Goal: Check status: Check status

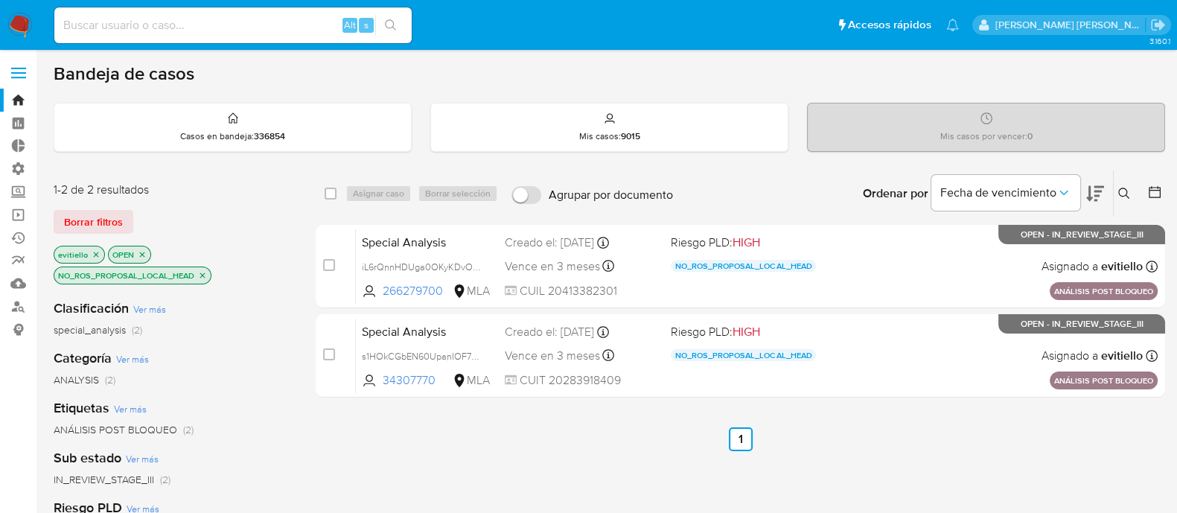
click at [93, 256] on icon "close-filter" at bounding box center [96, 254] width 9 height 9
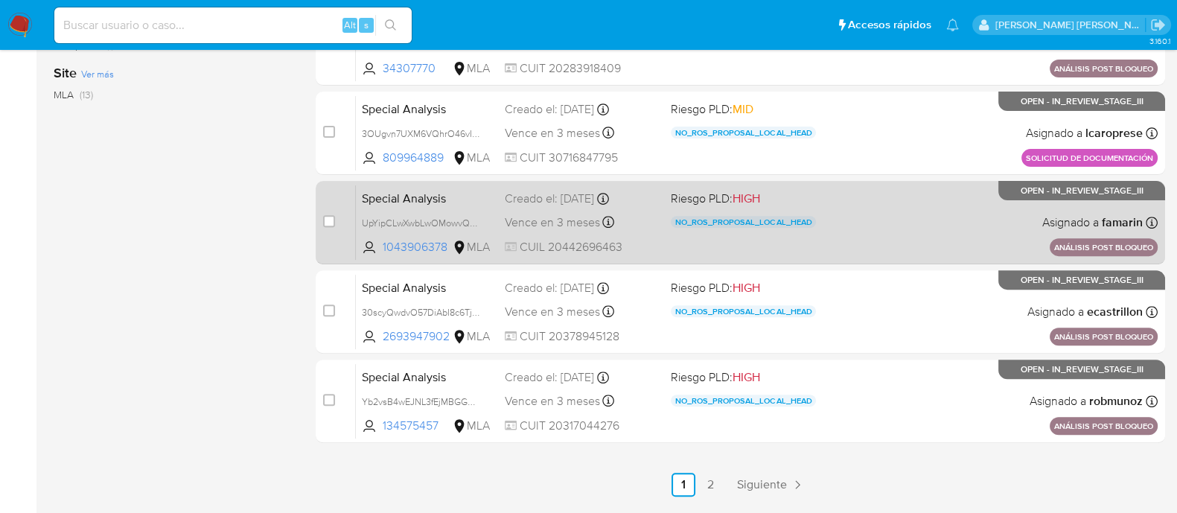
scroll to position [714, 0]
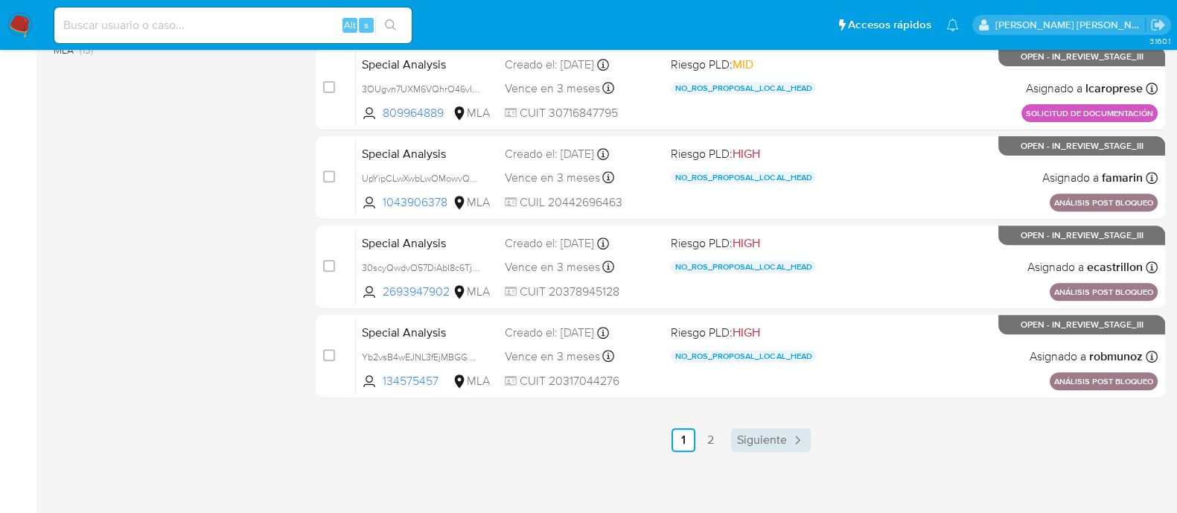
click at [791, 438] on icon "Paginación" at bounding box center [797, 440] width 15 height 15
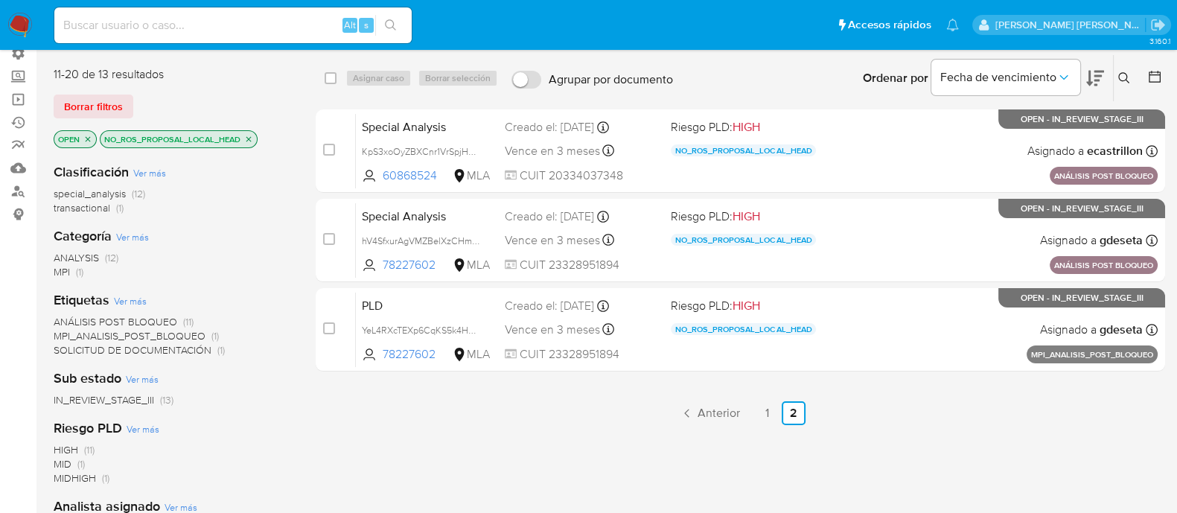
scroll to position [279, 0]
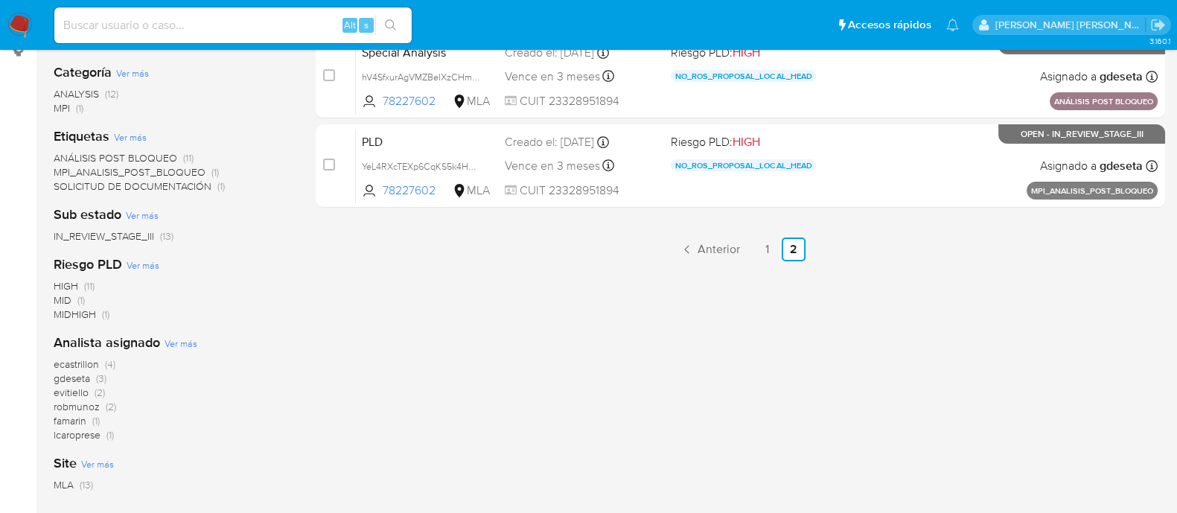
click at [308, 18] on input at bounding box center [232, 25] width 357 height 19
paste input "FgbIfviusc781aseNhYwaYIr"
type input "FgbIfviusc781aseNhYwaYIr"
click at [394, 19] on icon "search-icon" at bounding box center [391, 25] width 12 height 12
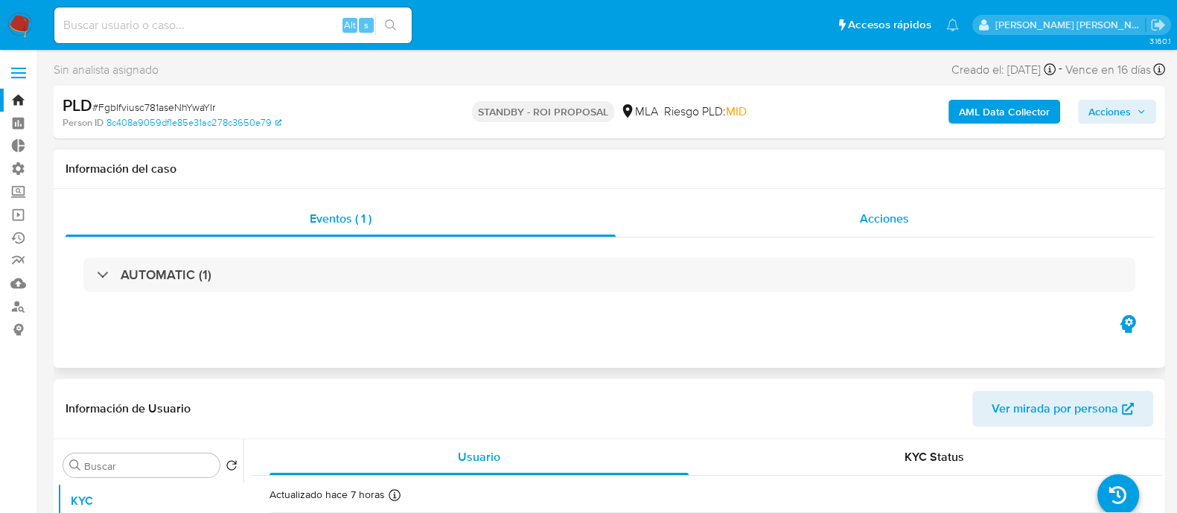
click at [812, 235] on div "Acciones" at bounding box center [885, 219] width 538 height 36
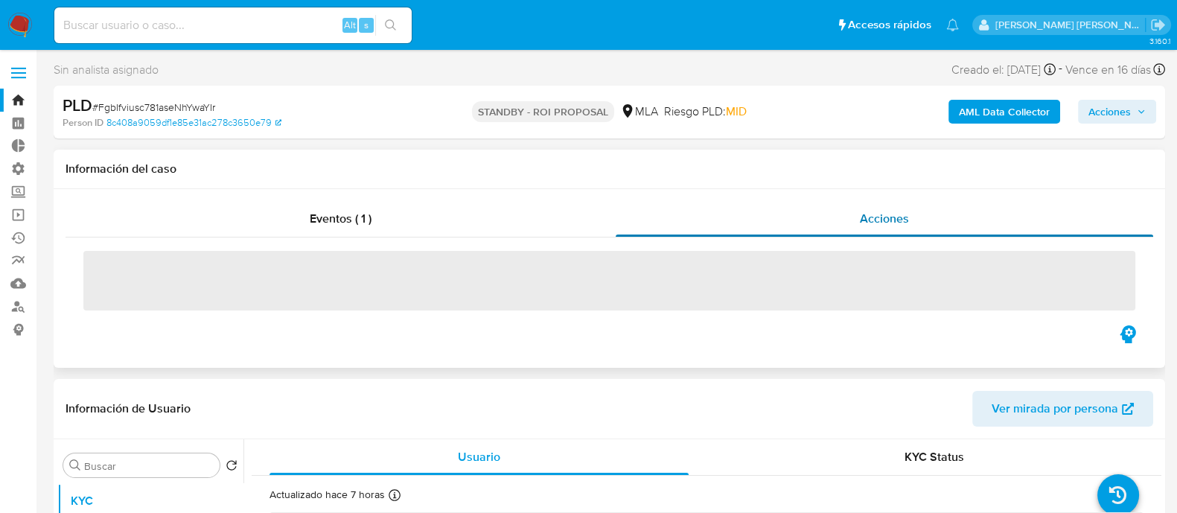
select select "10"
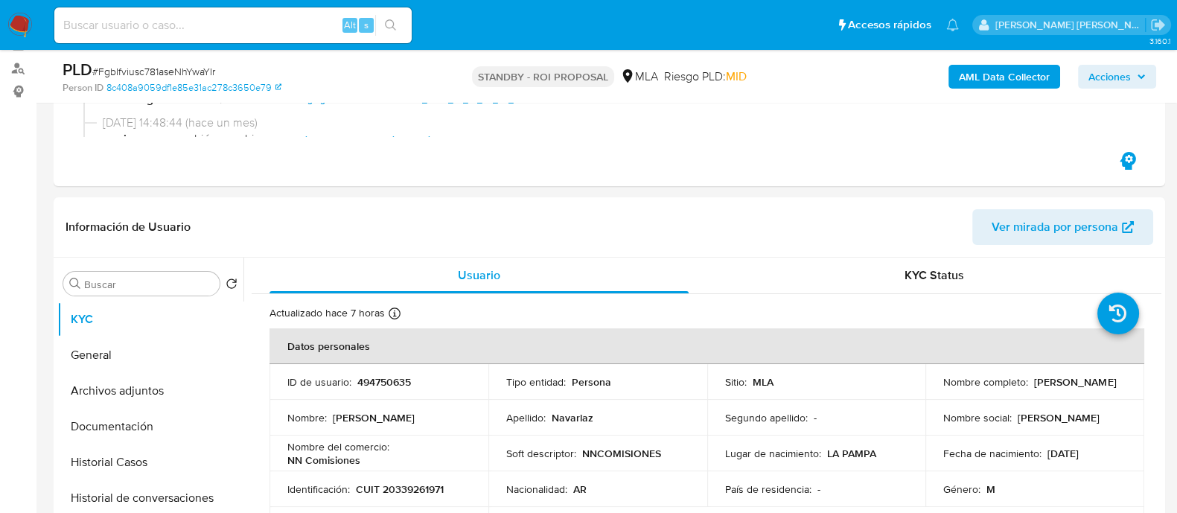
scroll to position [279, 0]
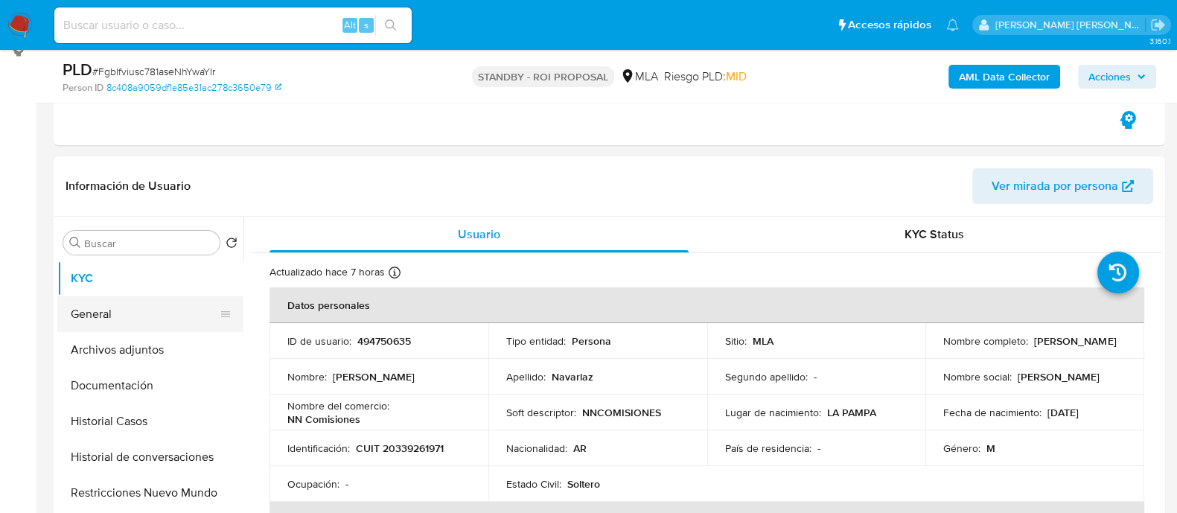
click at [100, 325] on button "General" at bounding box center [144, 314] width 174 height 36
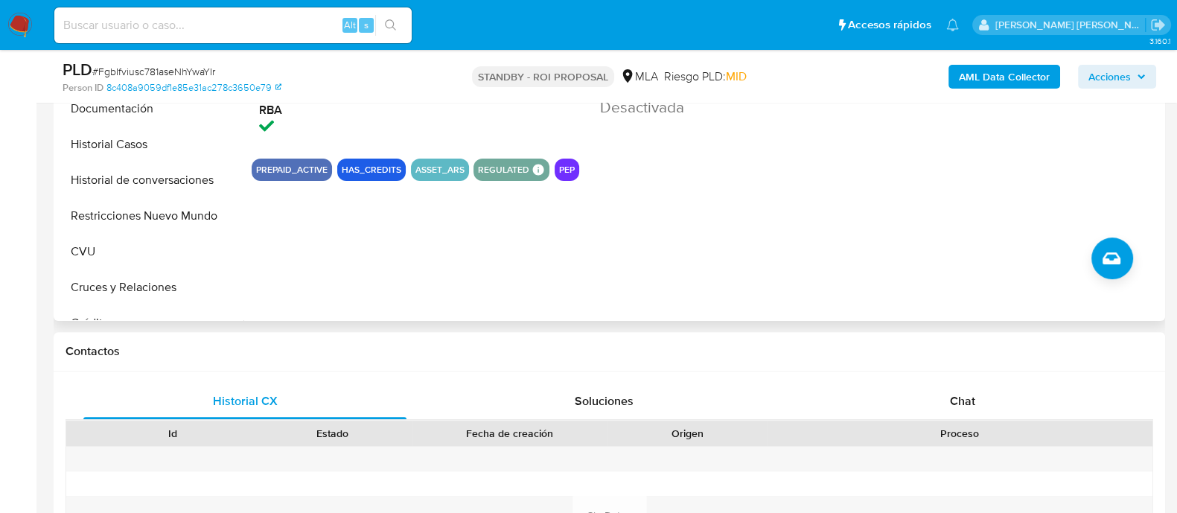
scroll to position [559, 0]
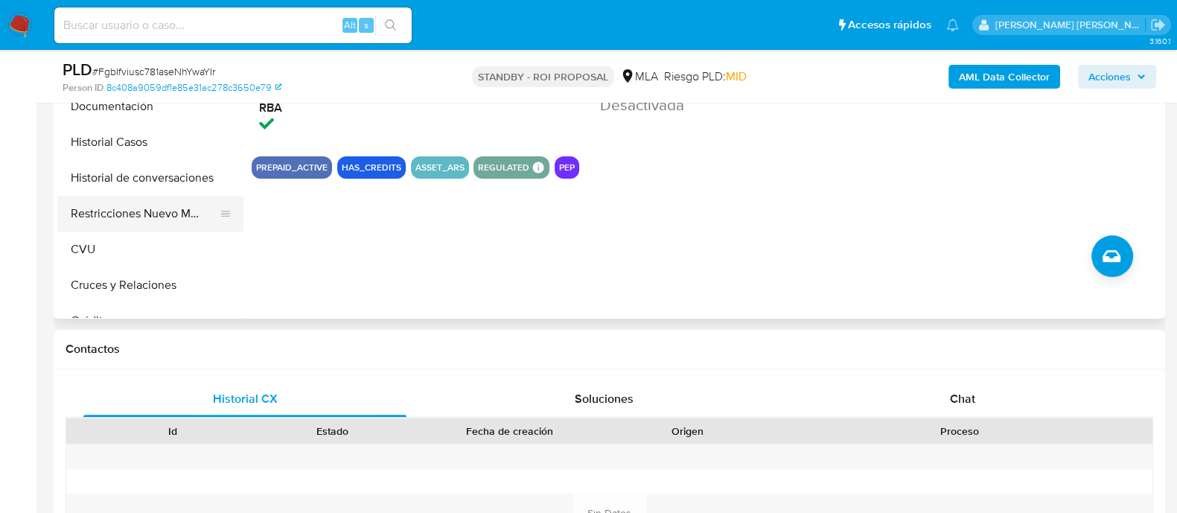
click at [133, 208] on button "Restricciones Nuevo Mundo" at bounding box center [144, 214] width 174 height 36
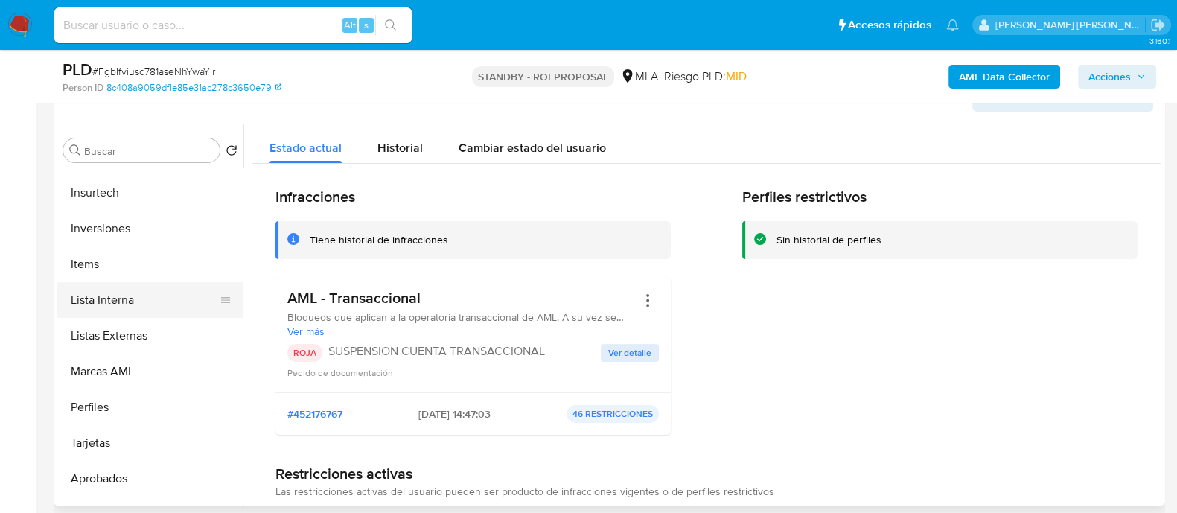
scroll to position [679, 0]
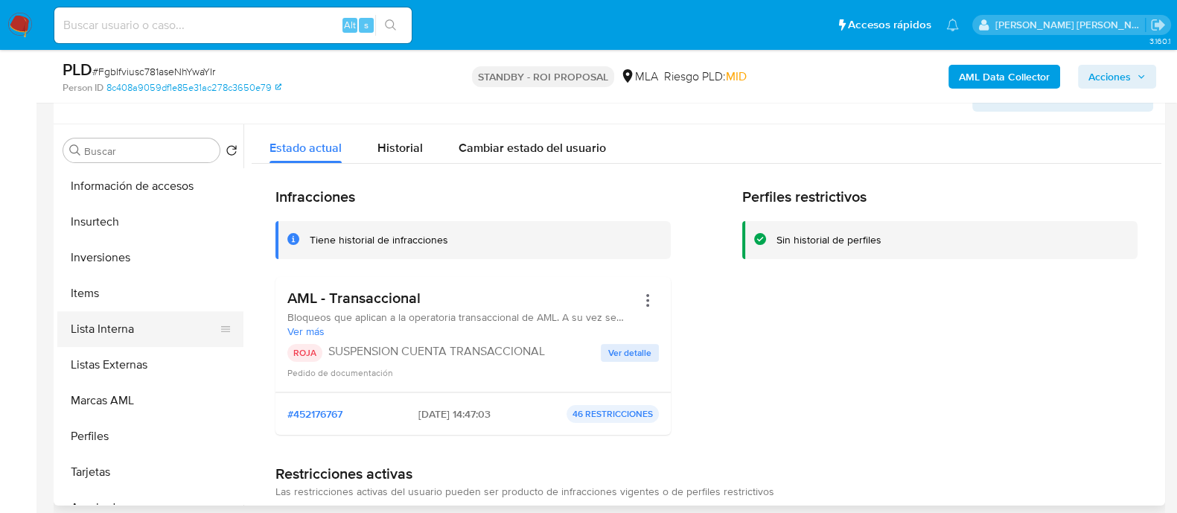
click at [160, 243] on ul "KYC General Archivos adjuntos Documentación Historial Casos Historial de conver…" at bounding box center [150, 336] width 186 height 336
click at [159, 329] on button "Lista Interna" at bounding box center [144, 329] width 174 height 36
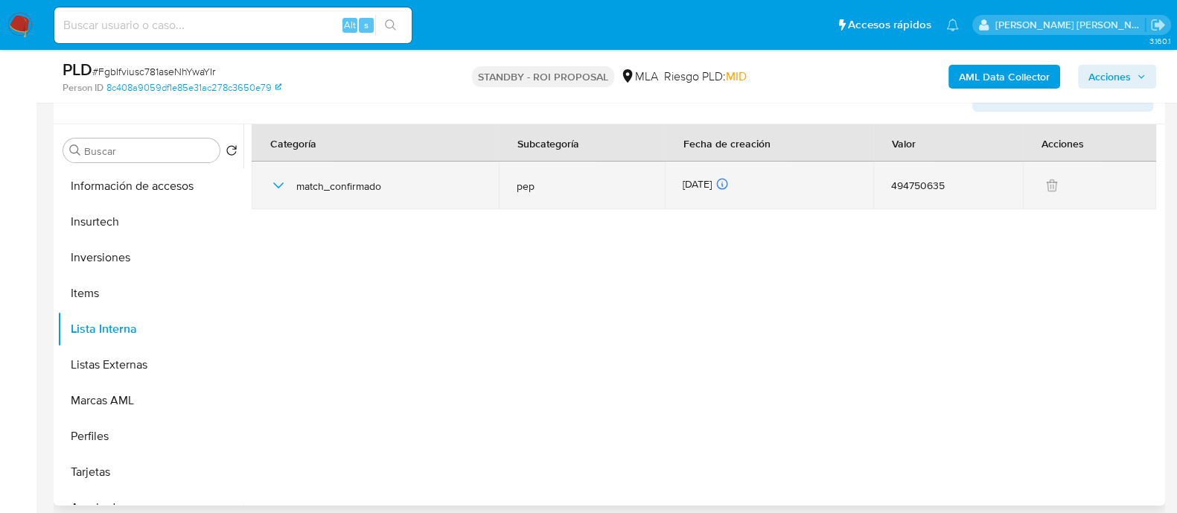
click at [277, 187] on icon "button" at bounding box center [279, 186] width 18 height 18
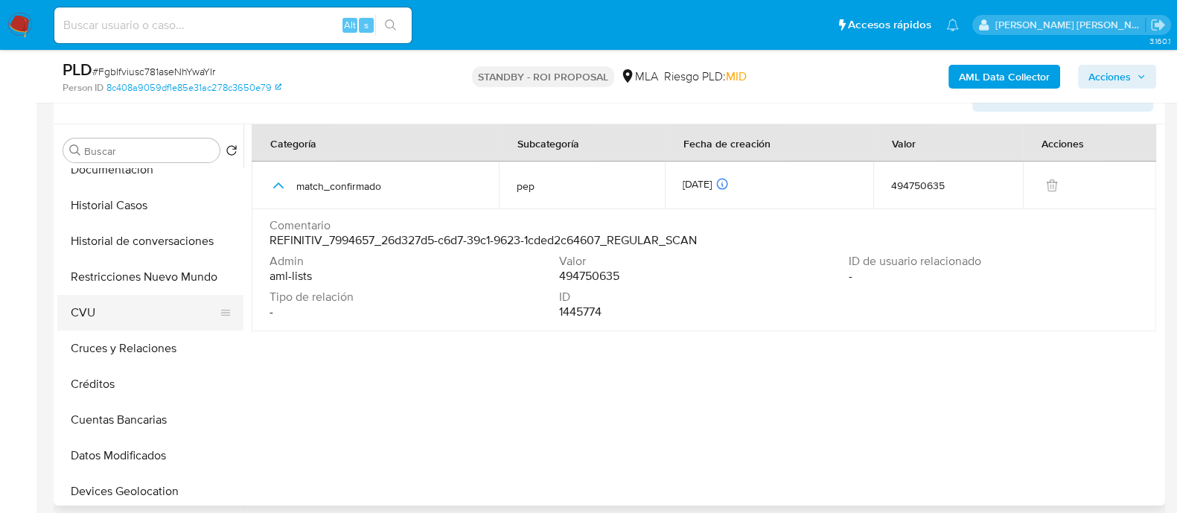
scroll to position [121, 0]
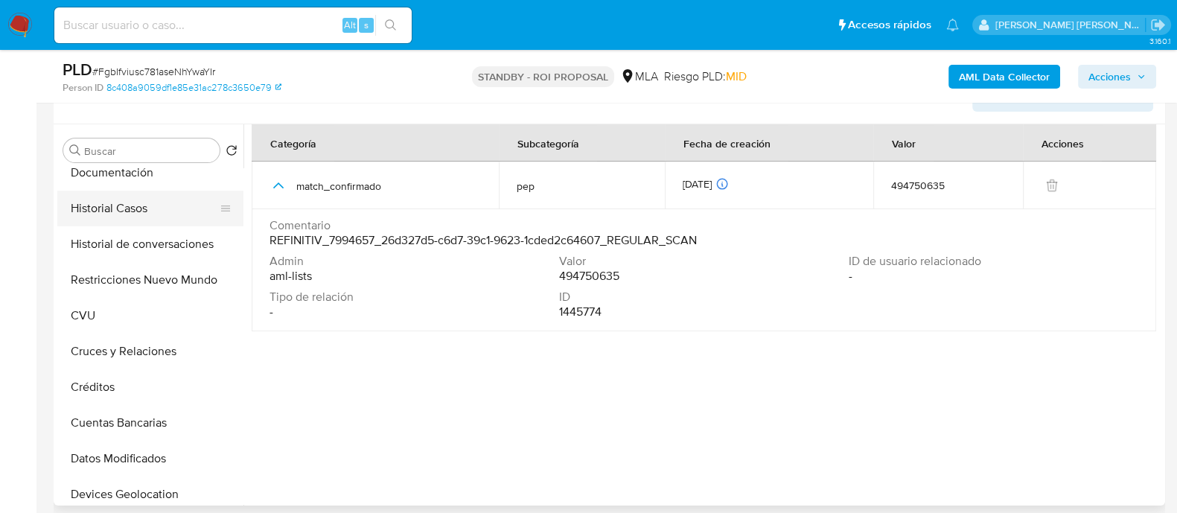
click at [174, 216] on button "Historial Casos" at bounding box center [144, 209] width 174 height 36
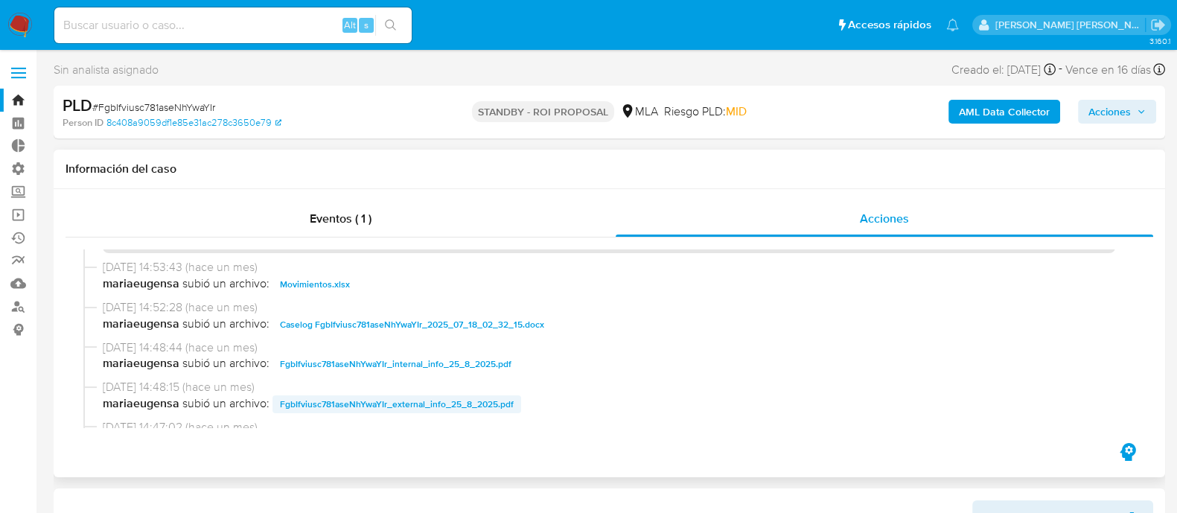
scroll to position [92, 0]
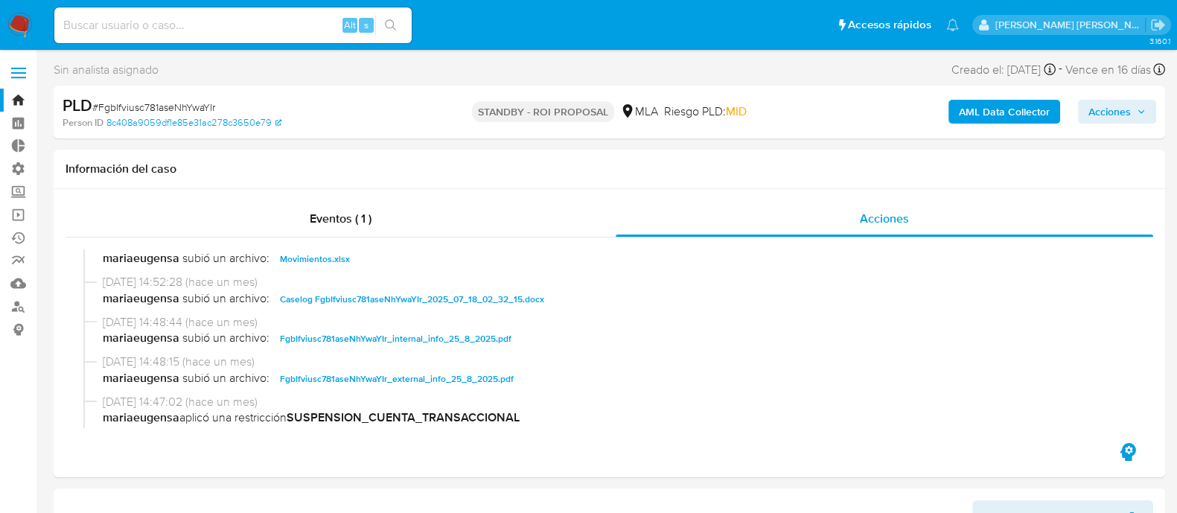
click at [227, 39] on div "Alt s" at bounding box center [232, 25] width 357 height 36
click at [290, 26] on input at bounding box center [232, 25] width 357 height 19
paste input "463171998"
type input "463171998"
click at [398, 31] on button "search-icon" at bounding box center [390, 25] width 31 height 21
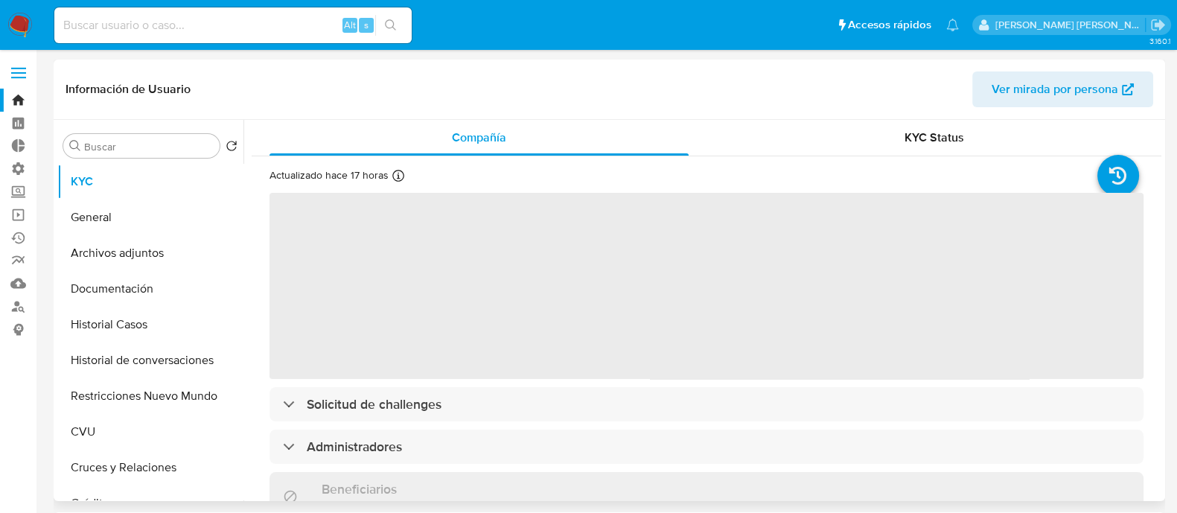
select select "10"
